Goal: Task Accomplishment & Management: Use online tool/utility

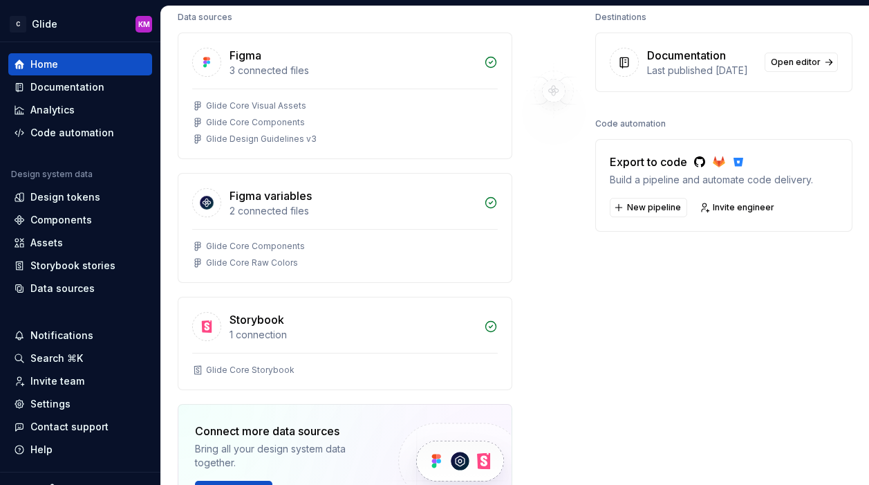
scroll to position [118, 0]
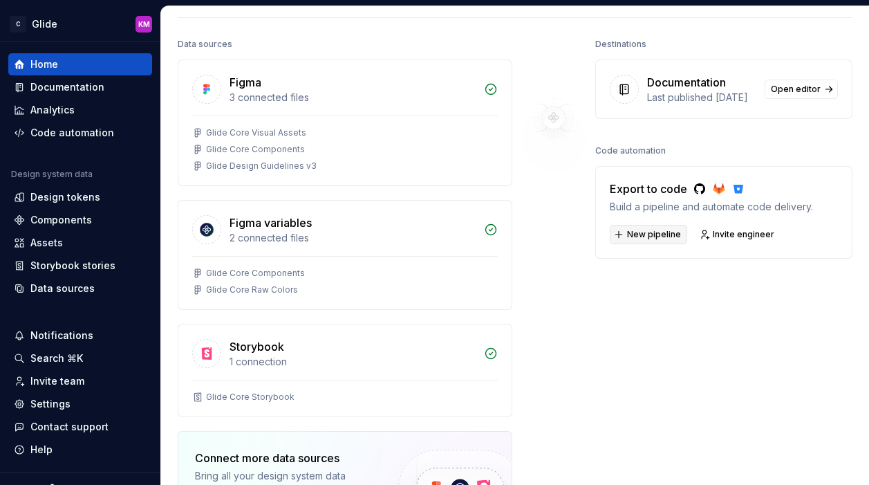
click at [653, 240] on span "New pipeline" at bounding box center [654, 234] width 54 height 11
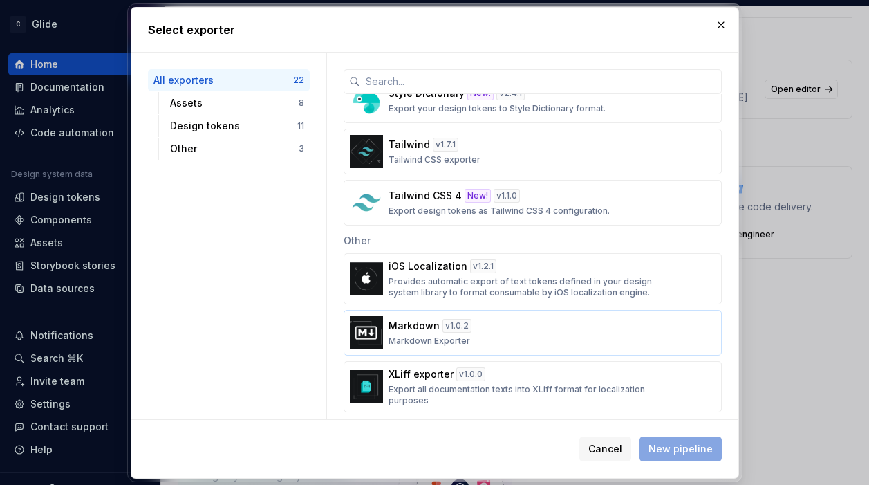
scroll to position [900, 0]
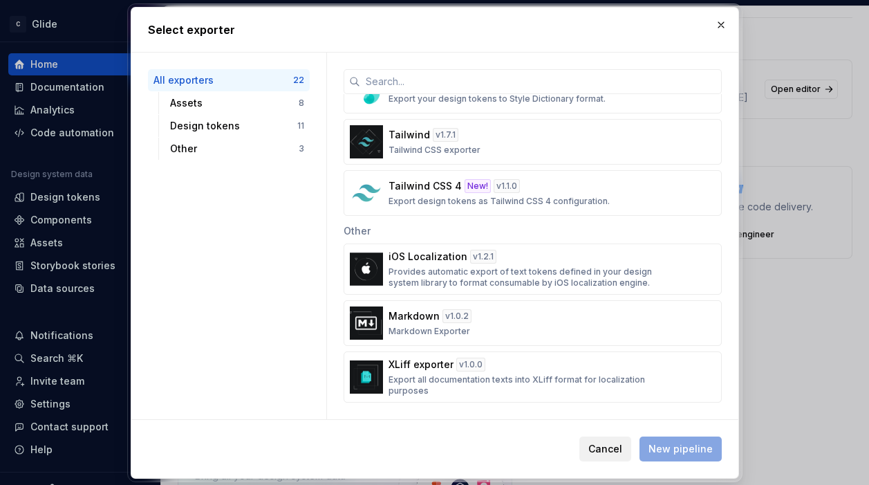
click at [614, 446] on span "Cancel" at bounding box center [605, 449] width 34 height 14
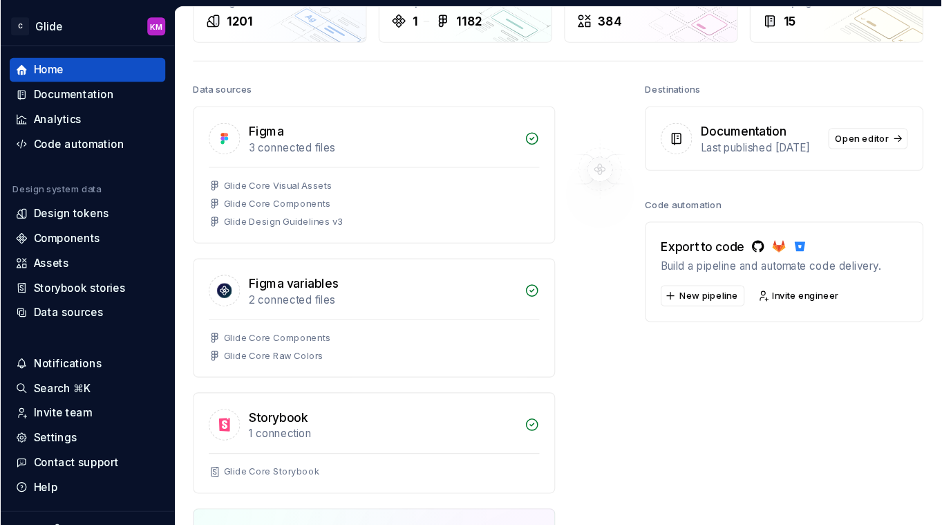
scroll to position [61, 0]
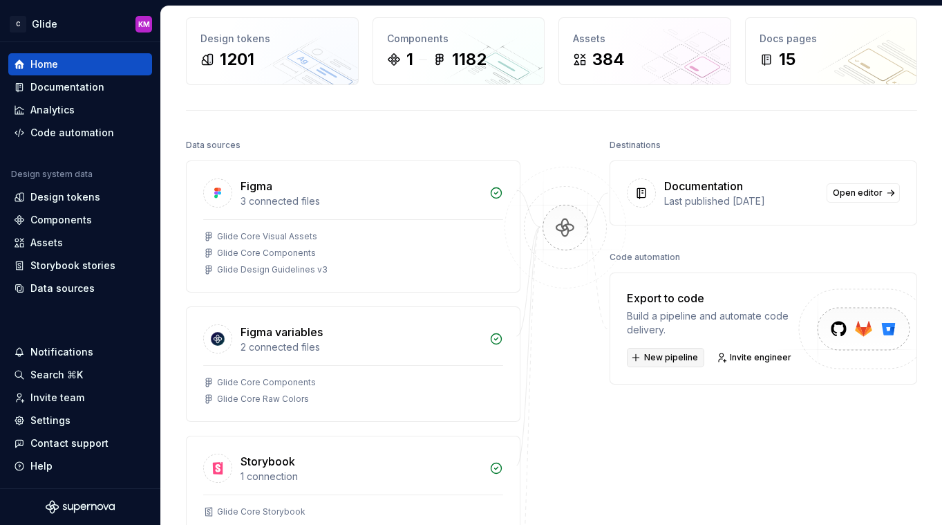
click at [663, 357] on span "New pipeline" at bounding box center [671, 357] width 54 height 11
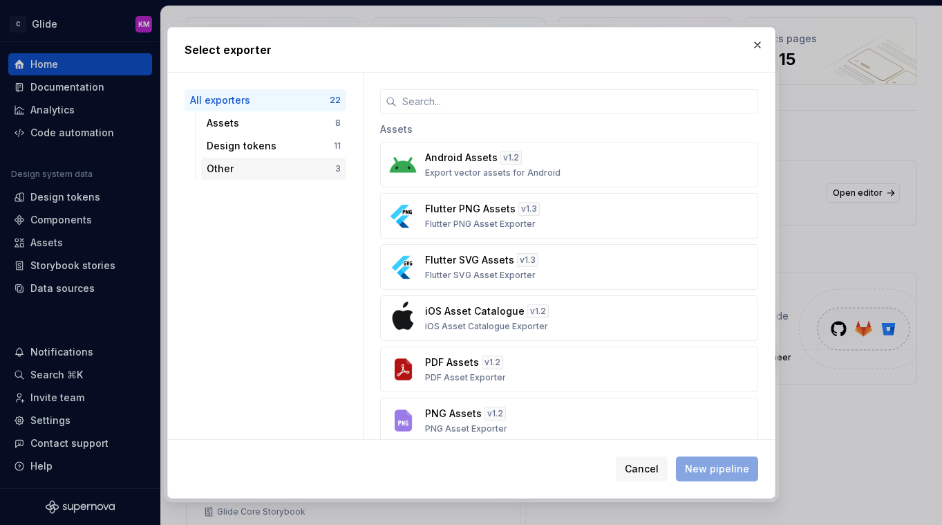
click at [263, 165] on div "Other" at bounding box center [271, 169] width 129 height 14
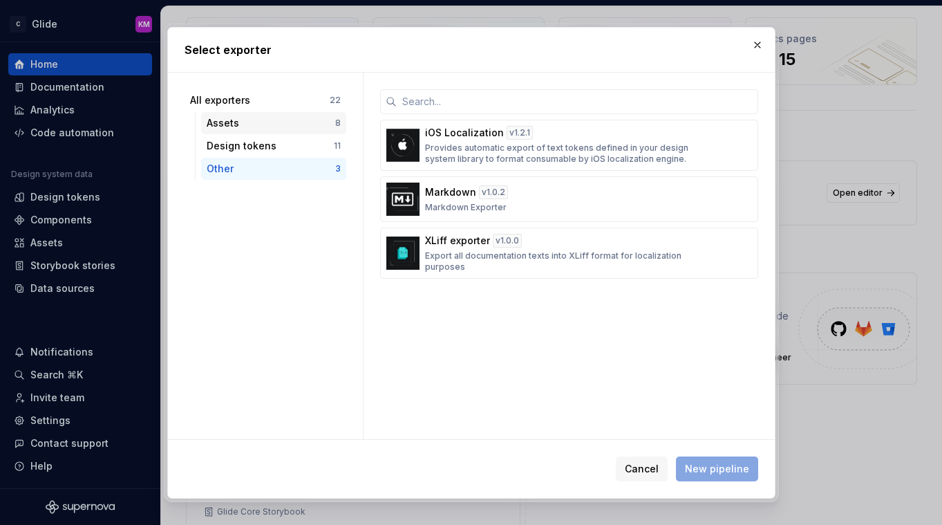
click at [236, 119] on div "Assets" at bounding box center [271, 123] width 129 height 14
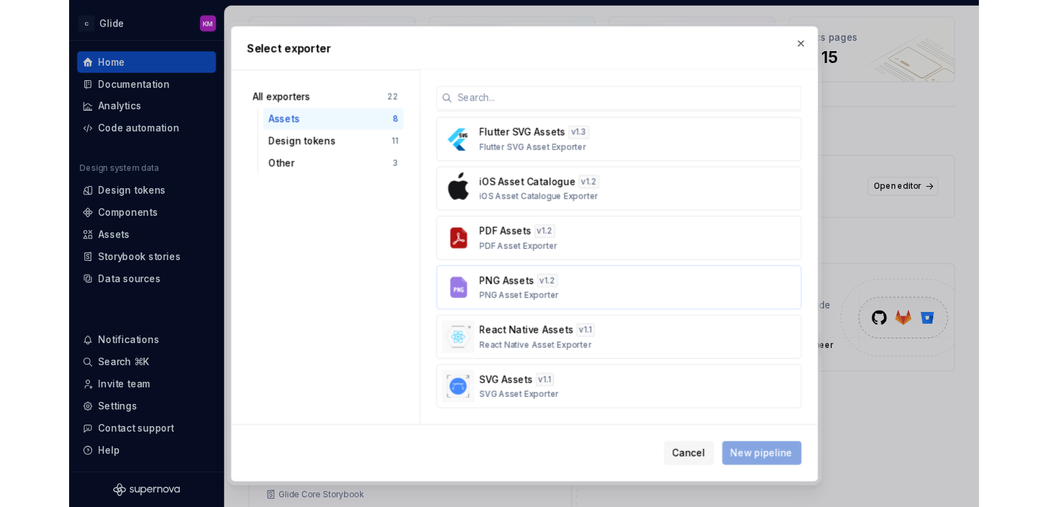
scroll to position [98, 0]
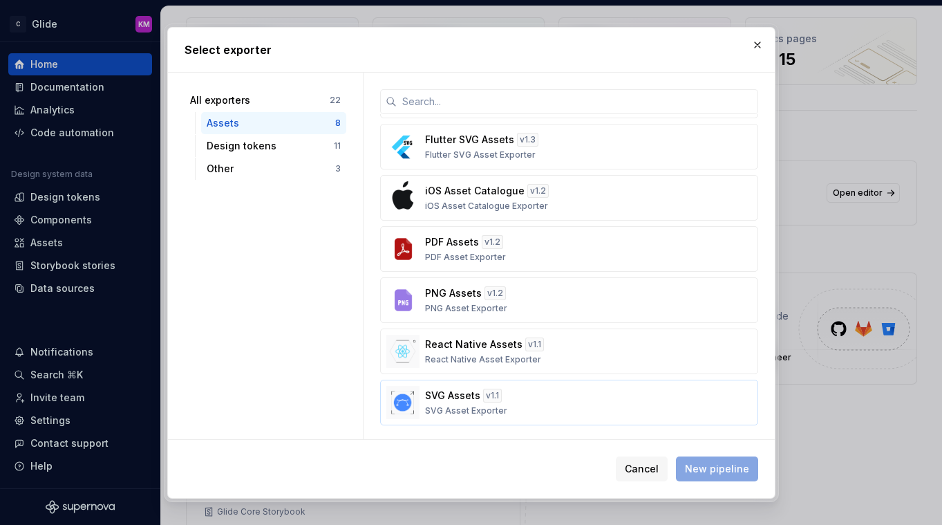
click at [441, 404] on div "SVG Assets v 1.1 SVG Asset Exporter" at bounding box center [565, 402] width 280 height 28
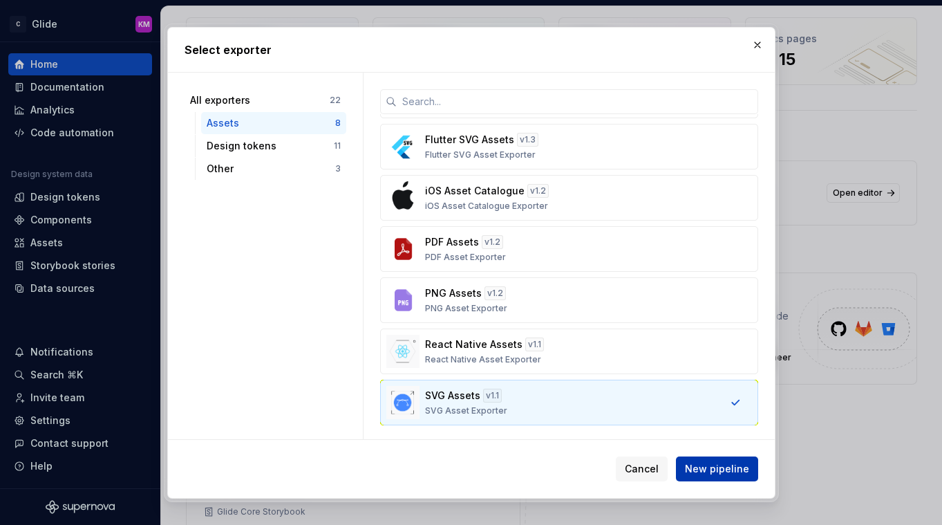
click at [715, 462] on span "New pipeline" at bounding box center [717, 469] width 64 height 14
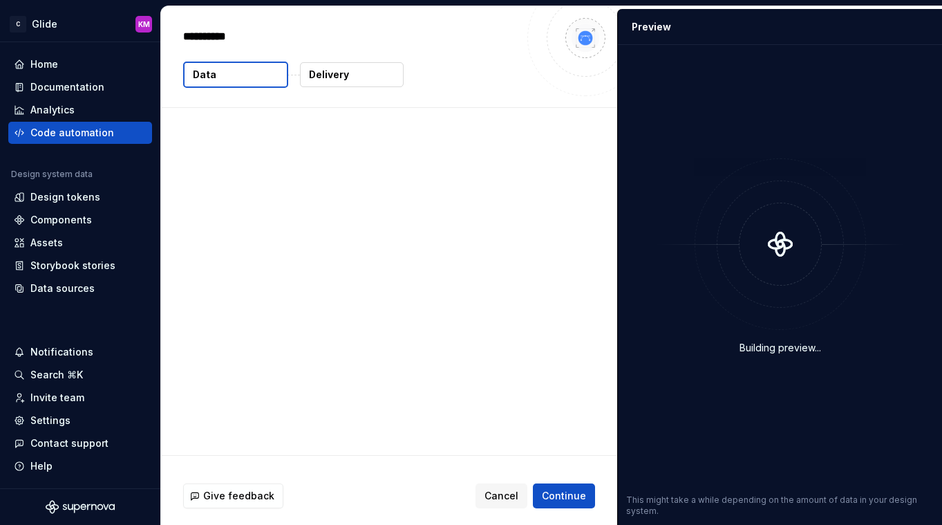
type textarea "*"
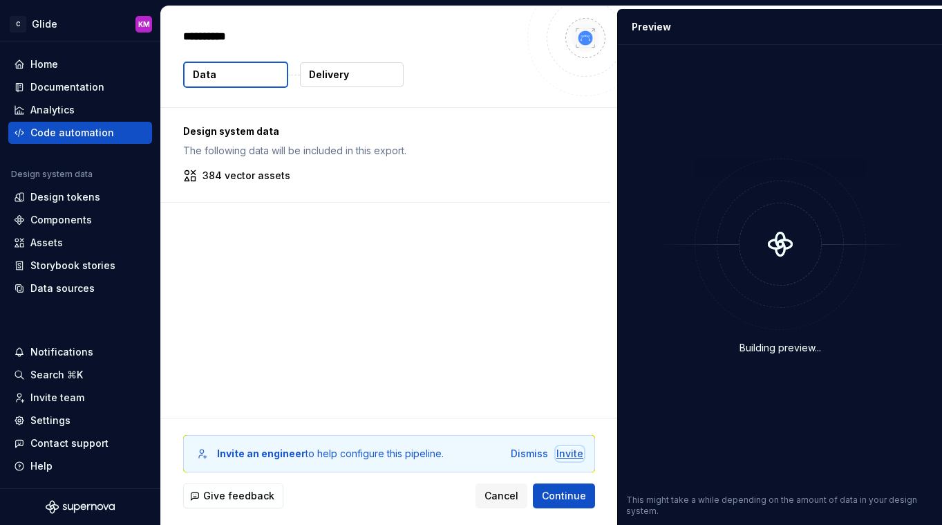
click at [570, 455] on div "Invite" at bounding box center [569, 454] width 27 height 14
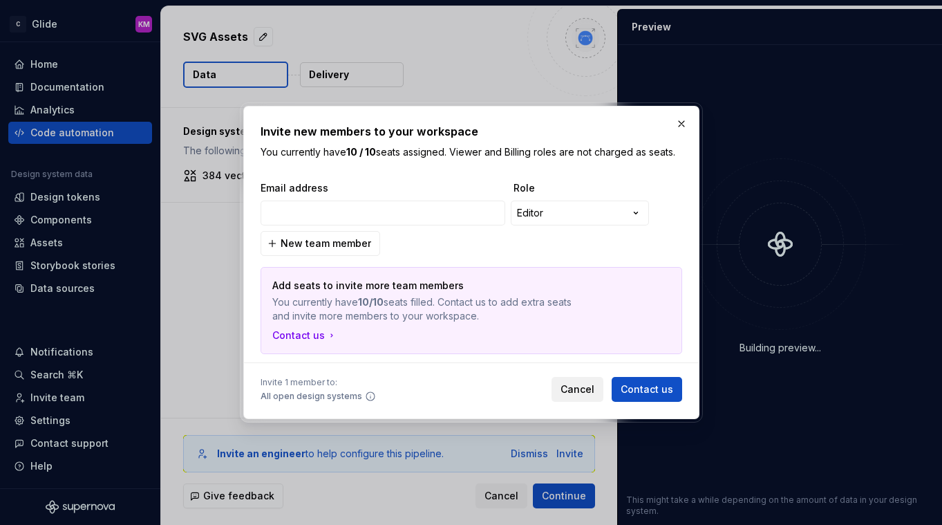
click at [585, 386] on span "Cancel" at bounding box center [578, 389] width 34 height 14
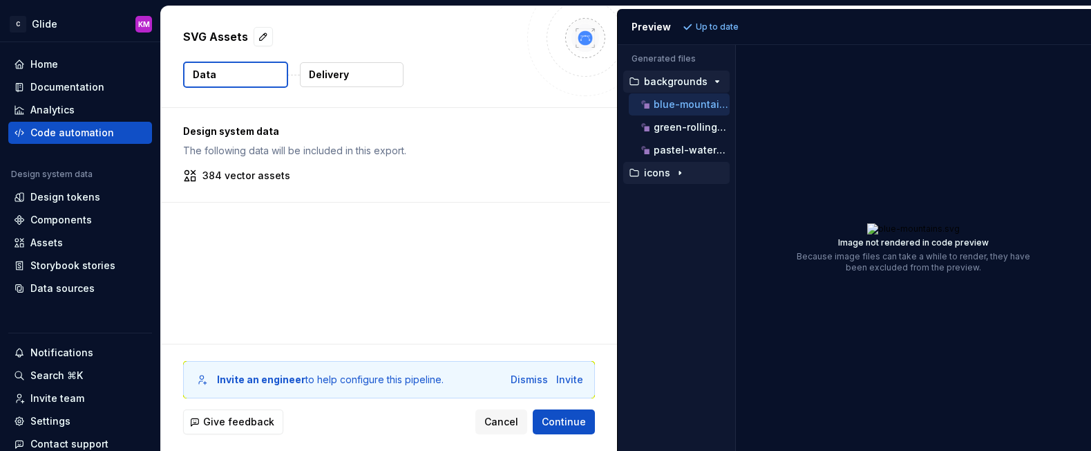
click at [664, 172] on p "icons" at bounding box center [657, 172] width 26 height 11
click at [664, 197] on p "apps" at bounding box center [669, 195] width 24 height 11
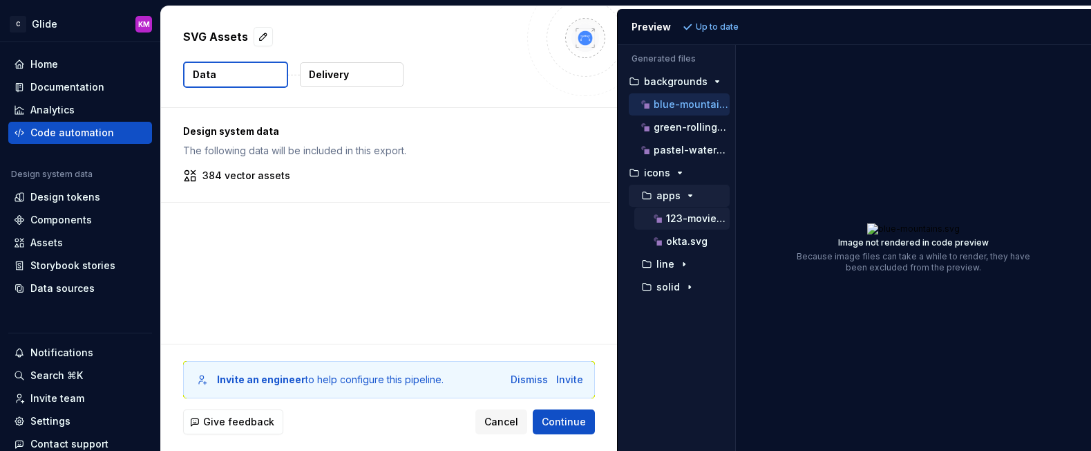
click at [672, 219] on p "123-movies.svg" at bounding box center [698, 218] width 64 height 11
click at [692, 238] on p "okta.svg" at bounding box center [686, 241] width 41 height 11
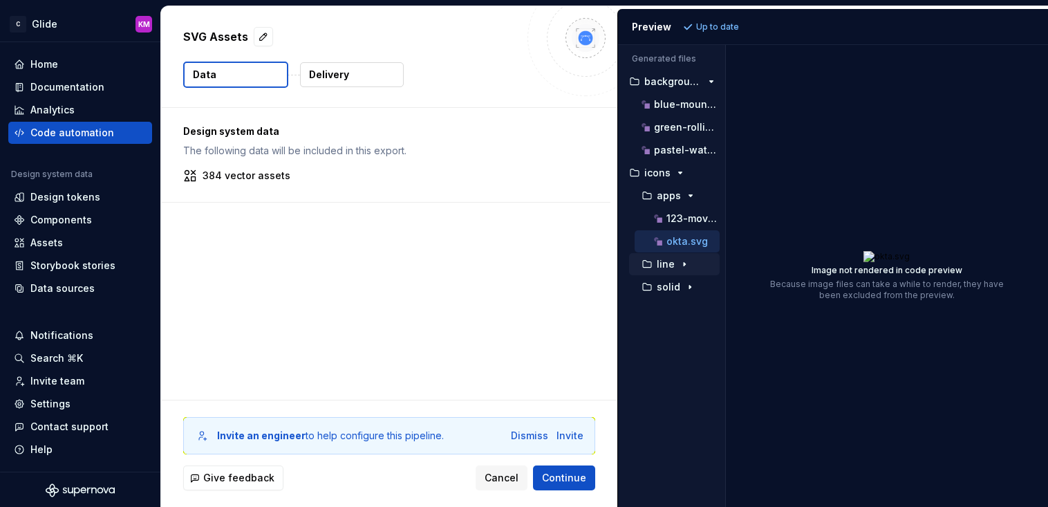
click at [663, 266] on p "line" at bounding box center [666, 264] width 18 height 11
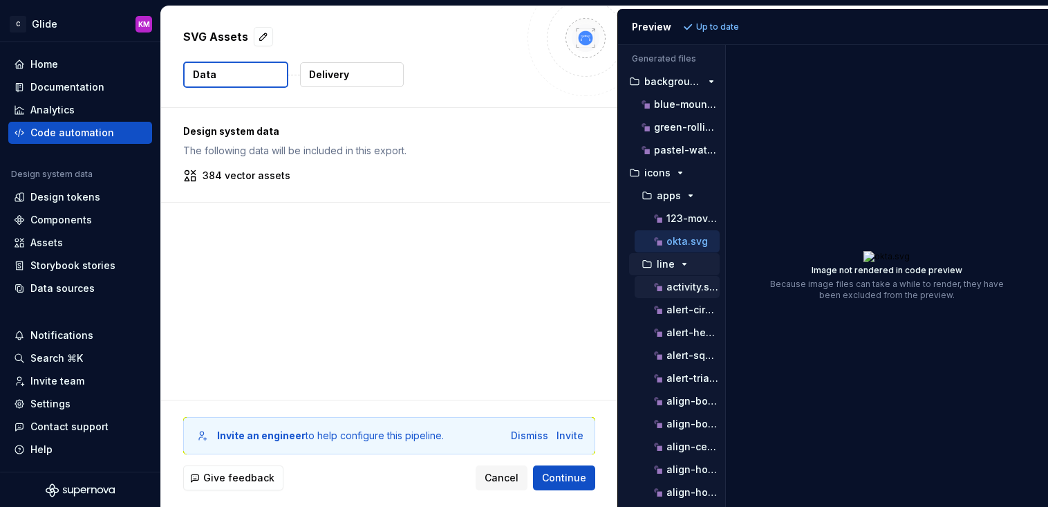
click at [680, 290] on p "activity.svg" at bounding box center [692, 286] width 53 height 11
click at [371, 332] on div "Design system data The following data will be included in this export. 384 vect…" at bounding box center [389, 254] width 456 height 292
click at [576, 435] on div "Invite" at bounding box center [569, 436] width 27 height 14
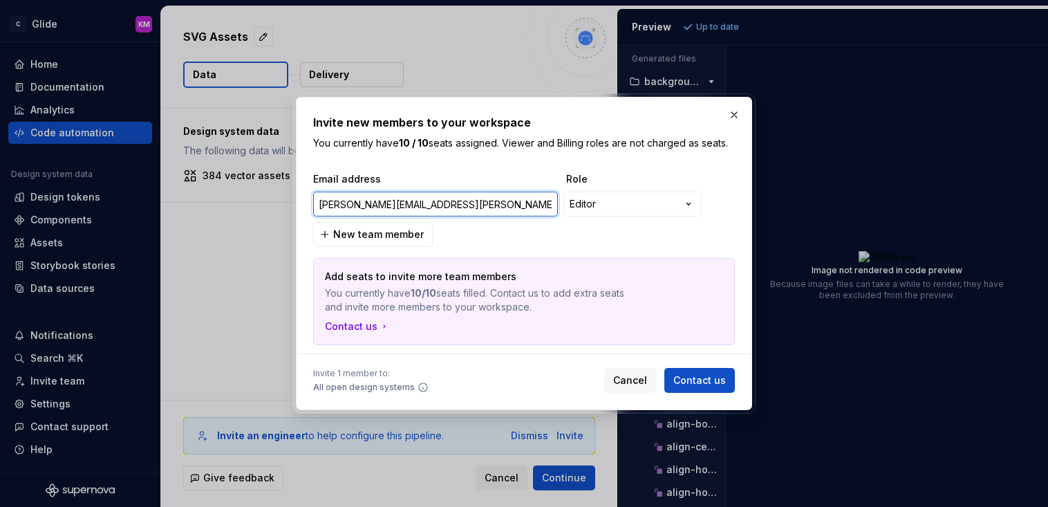
type input "[PERSON_NAME][EMAIL_ADDRESS][PERSON_NAME][DOMAIN_NAME]"
click at [734, 115] on button "button" at bounding box center [733, 114] width 19 height 19
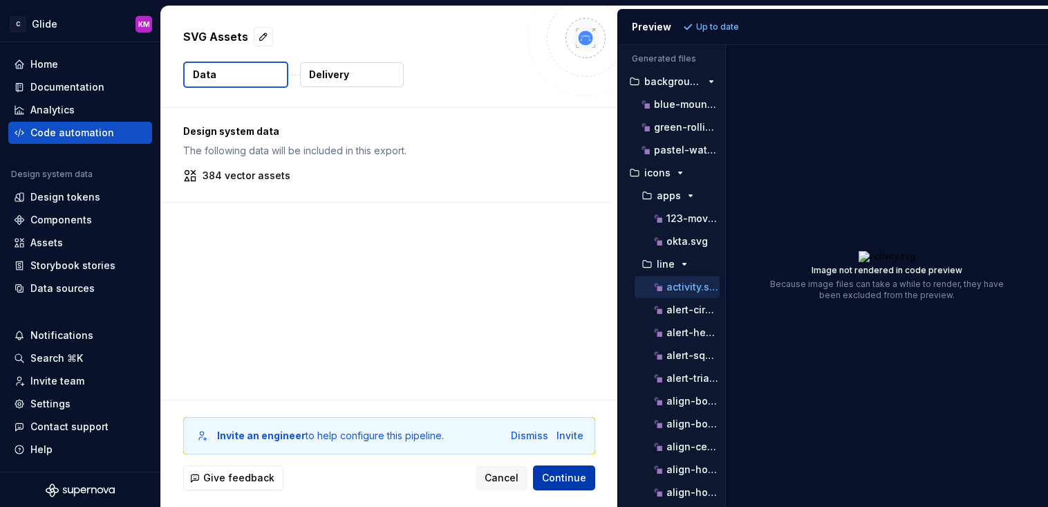
click at [567, 479] on span "Continue" at bounding box center [564, 478] width 44 height 14
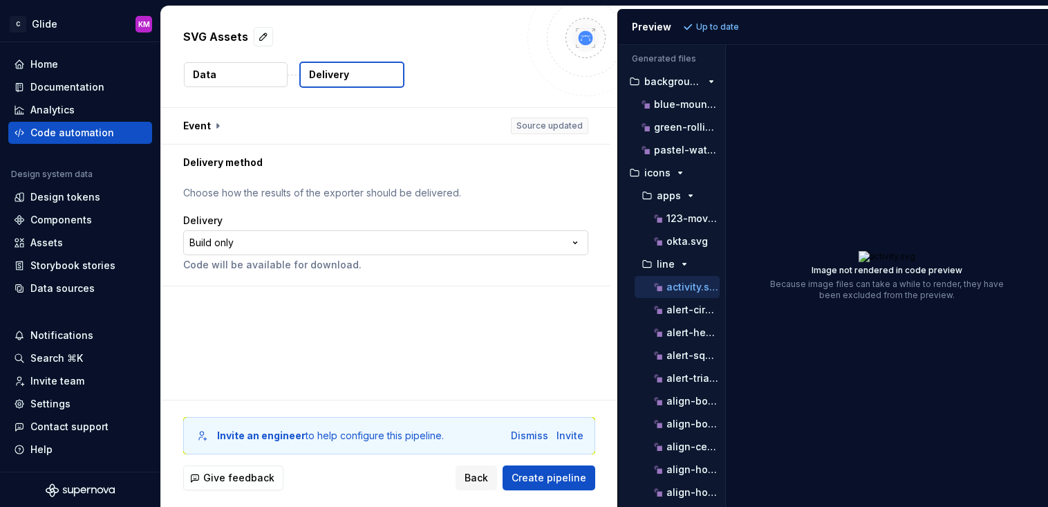
click at [333, 243] on html "**********" at bounding box center [524, 253] width 1048 height 507
click at [494, 209] on html "**********" at bounding box center [524, 253] width 1048 height 507
click at [86, 132] on div "Code automation" at bounding box center [72, 133] width 84 height 14
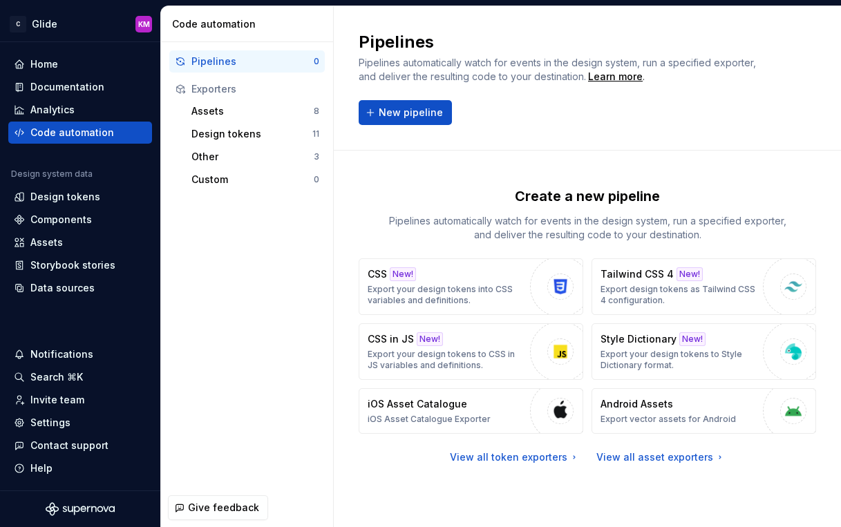
click at [703, 123] on div "Pipelines Pipelines automatically watch for events in the design system, run a …" at bounding box center [588, 78] width 458 height 94
